Goal: Information Seeking & Learning: Learn about a topic

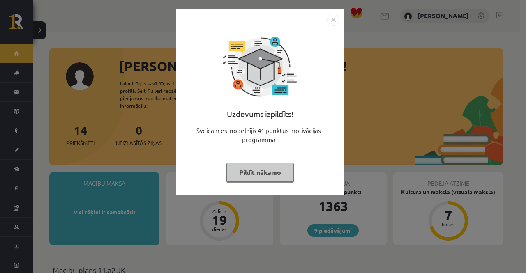
click at [263, 170] on button "Pildīt nākamo" at bounding box center [259, 172] width 67 height 19
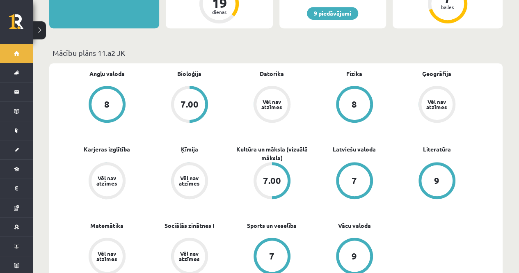
scroll to position [194, 0]
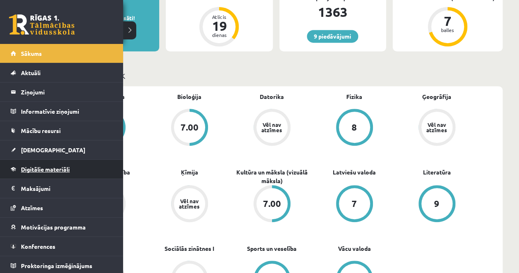
click at [40, 168] on span "Digitālie materiāli" at bounding box center [45, 168] width 49 height 7
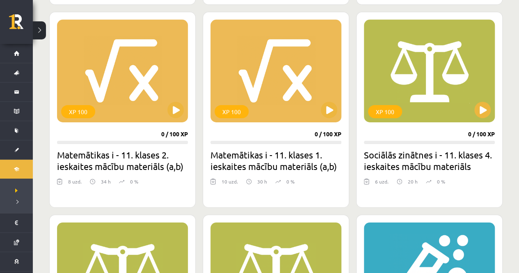
scroll to position [1264, 0]
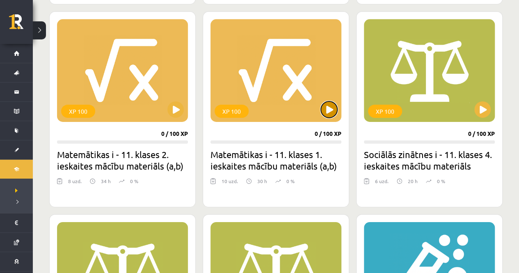
click at [329, 112] on button at bounding box center [329, 109] width 16 height 16
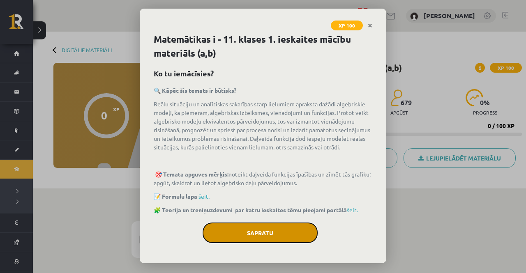
click at [300, 229] on button "Sapratu" at bounding box center [259, 233] width 115 height 21
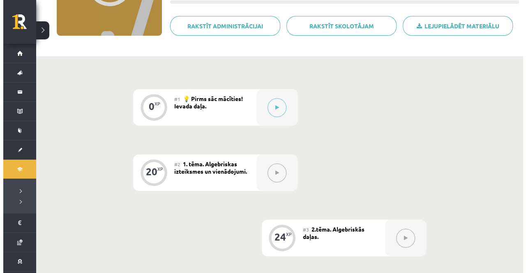
scroll to position [132, 0]
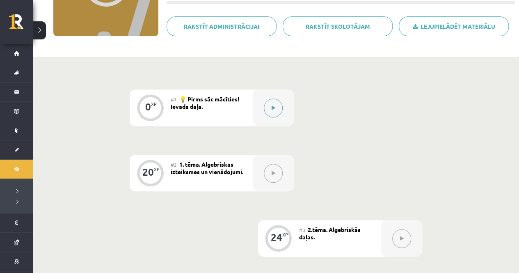
click at [275, 109] on button at bounding box center [273, 108] width 19 height 19
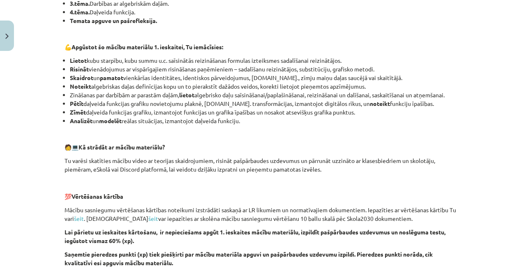
scroll to position [242, 0]
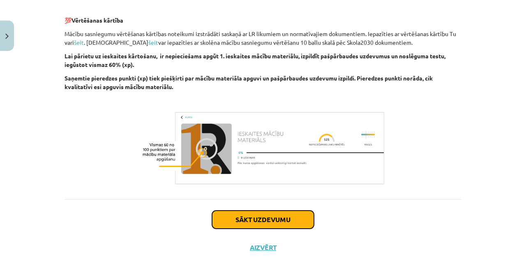
click at [282, 211] on button "Sākt uzdevumu" at bounding box center [263, 220] width 102 height 18
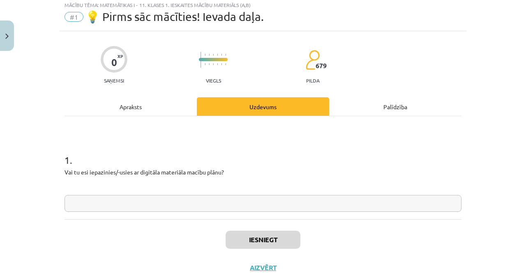
scroll to position [21, 0]
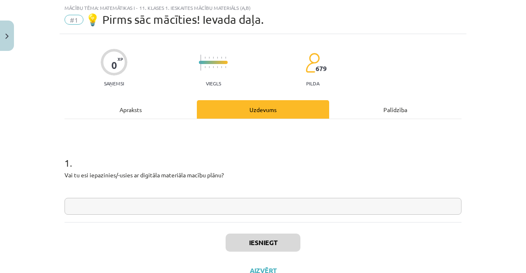
click at [216, 202] on input "text" at bounding box center [262, 206] width 397 height 17
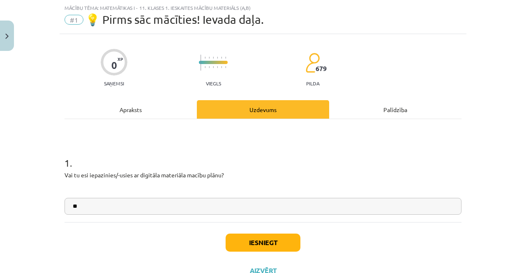
type input "**"
click at [250, 246] on button "Iesniegt" at bounding box center [262, 243] width 75 height 18
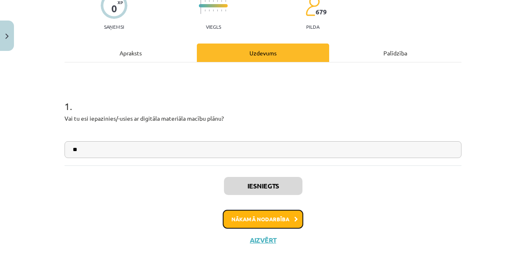
click at [276, 223] on button "Nākamā nodarbība" at bounding box center [263, 219] width 80 height 19
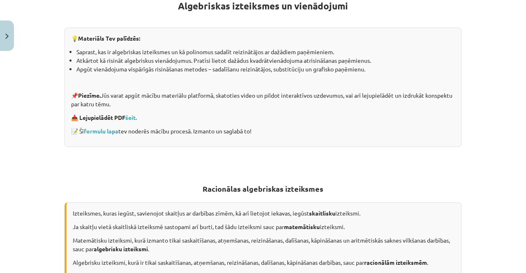
scroll to position [162, 0]
click at [131, 117] on link "šeit." at bounding box center [130, 116] width 11 height 7
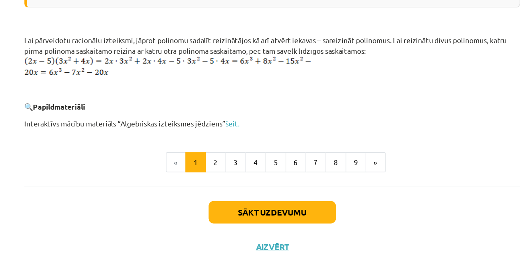
scroll to position [132, 0]
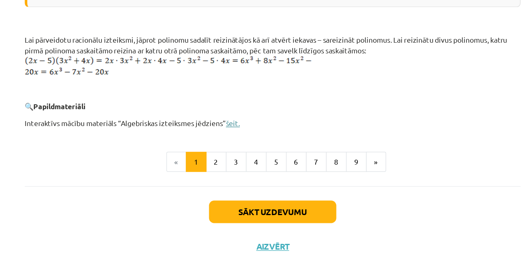
click at [225, 140] on link "šeit." at bounding box center [230, 141] width 11 height 7
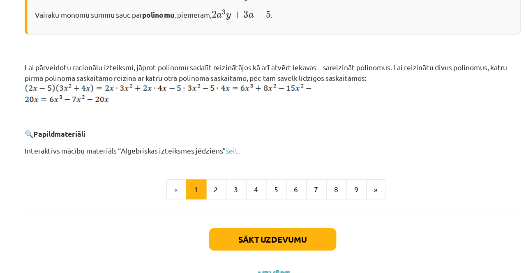
scroll to position [413, 0]
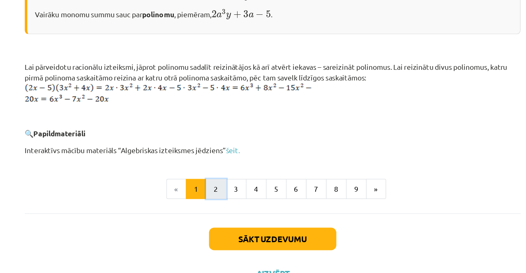
click at [211, 194] on button "2" at bounding box center [217, 194] width 16 height 16
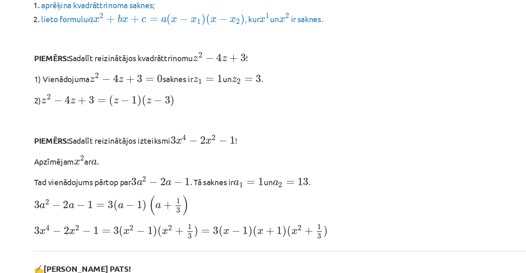
scroll to position [1827, 0]
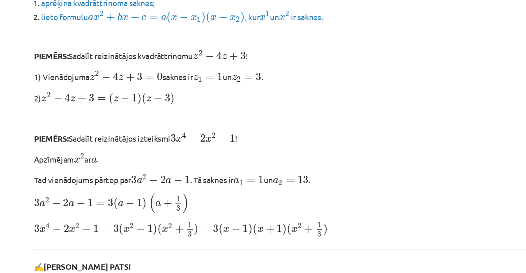
click at [351, 139] on p "PIEMĒRS: Sadalīt reizinātājos izteiksmi 3 x 4 − 2 x 2 − 1 3 x 4 − 2 x 2 − 1 !" at bounding box center [262, 144] width 397 height 10
